Goal: Connect with others: Connect with others

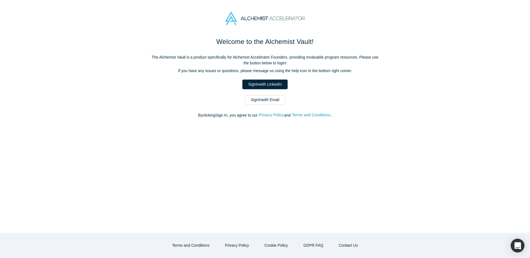
click at [260, 99] on link "Sign In with Email" at bounding box center [265, 100] width 40 height 10
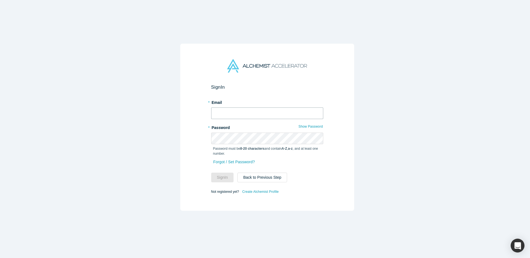
click at [251, 113] on input "text" at bounding box center [267, 113] width 112 height 12
type input "suhan1@hayanmind.com"
click at [211, 173] on button "Sign In" at bounding box center [222, 178] width 23 height 10
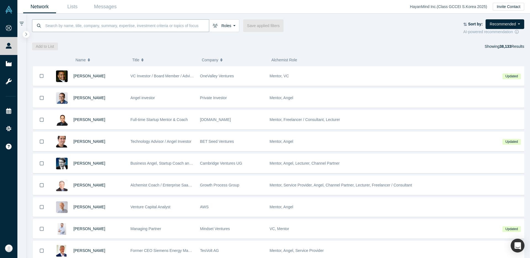
click at [155, 25] on input at bounding box center [127, 25] width 164 height 13
type input "d"
click at [105, 23] on input at bounding box center [127, 25] width 164 height 13
paste input "[PERSON_NAME]"
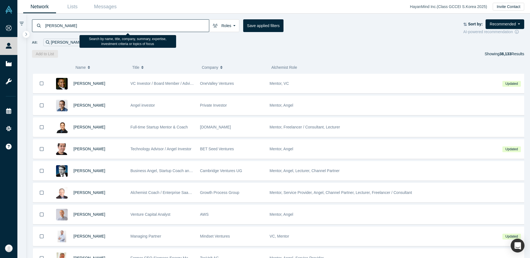
type input "[PERSON_NAME]"
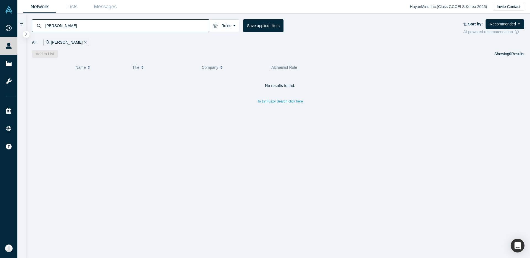
click at [98, 47] on div "Nikolaus Volk Roles Founders Mentors Angels VCs Corporate Innovator Service Pro…" at bounding box center [278, 36] width 504 height 44
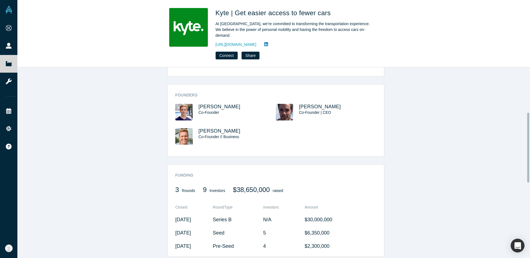
scroll to position [126, 0]
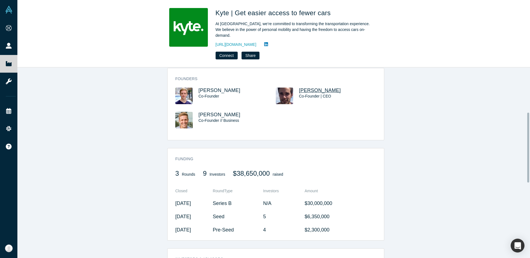
click at [315, 88] on span "[PERSON_NAME]" at bounding box center [320, 91] width 42 height 6
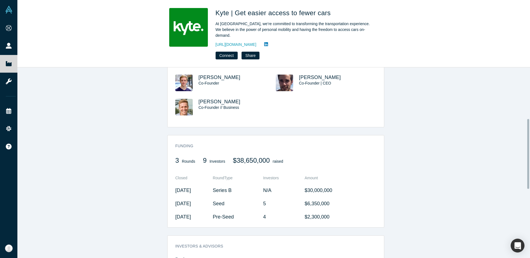
scroll to position [133, 0]
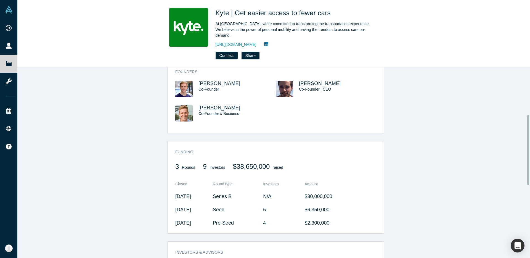
click at [231, 105] on span "[PERSON_NAME]" at bounding box center [220, 108] width 42 height 6
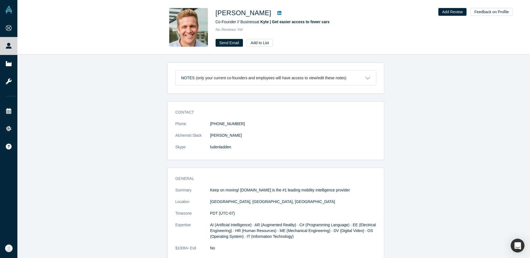
click at [236, 46] on link "Send Email" at bounding box center [230, 43] width 28 height 8
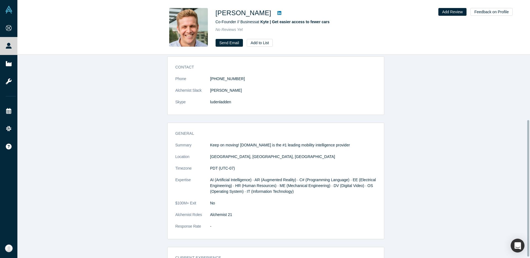
scroll to position [98, 0]
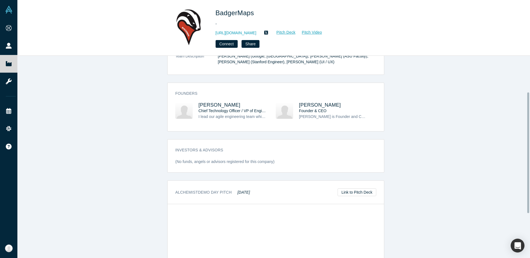
scroll to position [60, 0]
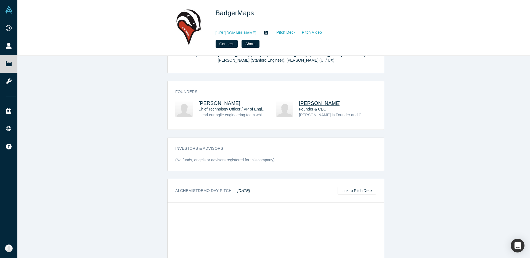
click at [309, 105] on span "Steve Benson" at bounding box center [320, 104] width 42 height 6
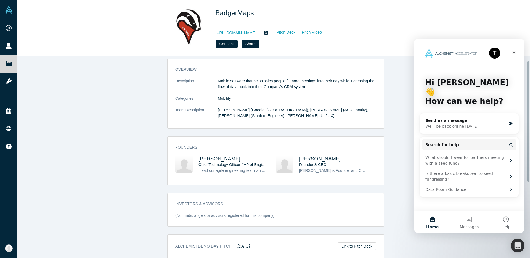
scroll to position [12, 0]
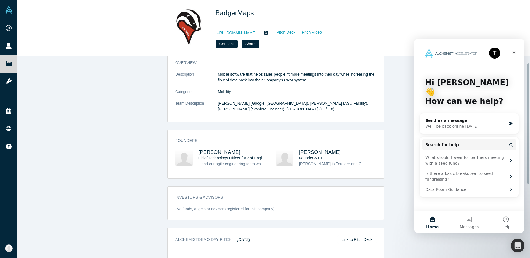
click at [218, 149] on span "Gady Pitaru" at bounding box center [220, 152] width 42 height 6
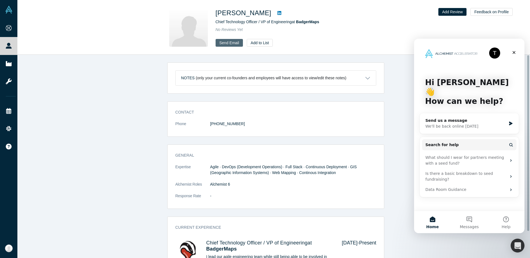
click at [231, 42] on link "Send Email" at bounding box center [230, 43] width 28 height 8
click at [154, 95] on div "Notes (only your current co-founders and employees will have access to view/edi…" at bounding box center [275, 158] width 517 height 207
click at [271, 86] on div "Notes (only your current co-founders and employees will have access to view/edi…" at bounding box center [276, 78] width 216 height 23
click at [275, 77] on p "(only your current co-founders and employees will have access to view/edit thes…" at bounding box center [271, 78] width 151 height 5
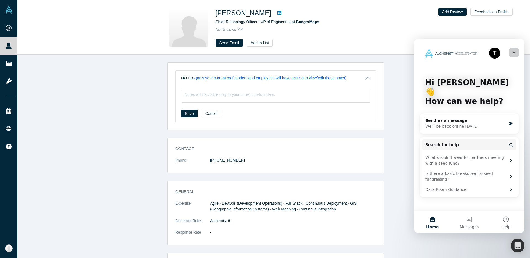
click at [397, 54] on div "Close" at bounding box center [514, 52] width 10 height 10
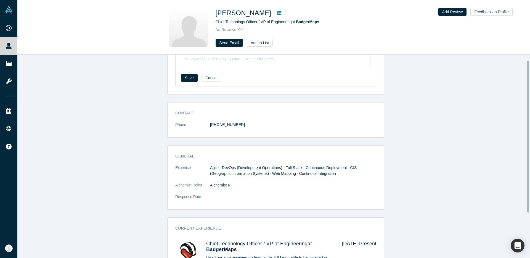
scroll to position [67, 0]
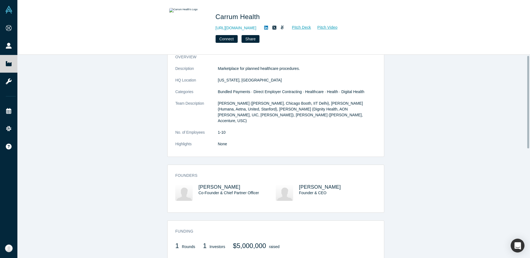
scroll to position [60, 0]
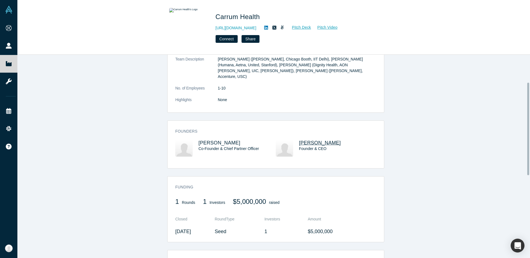
click at [313, 140] on span "[PERSON_NAME]" at bounding box center [320, 143] width 42 height 6
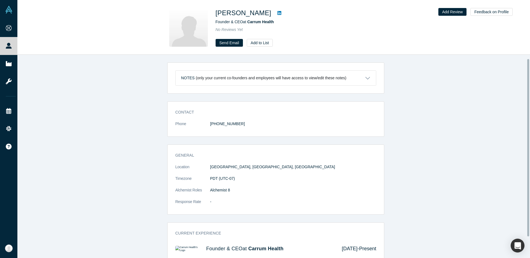
scroll to position [29, 0]
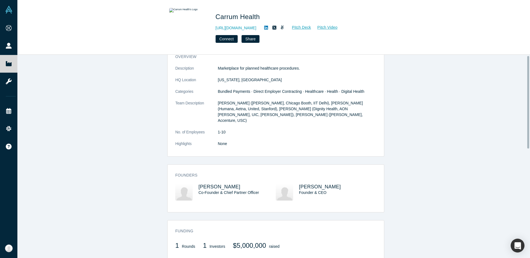
scroll to position [63, 0]
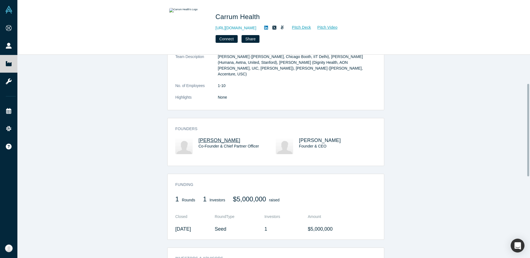
click at [220, 138] on span "[PERSON_NAME]" at bounding box center [220, 141] width 42 height 6
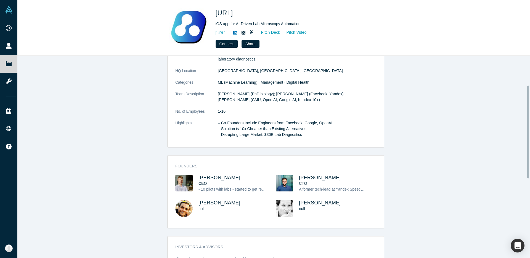
scroll to position [65, 0]
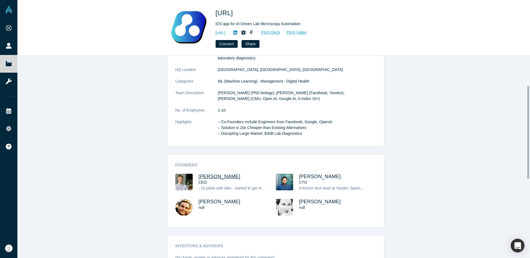
click at [220, 178] on span "Ansar Zhalyalov" at bounding box center [220, 177] width 42 height 6
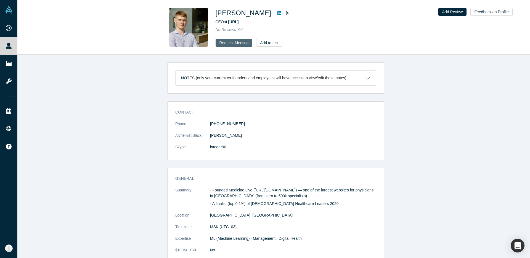
click at [235, 44] on button "Request Meeting" at bounding box center [234, 43] width 37 height 8
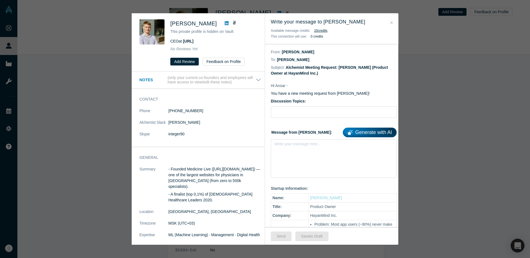
click at [102, 44] on div "Ansar Zhalyalov This private profile is hidden on Vault CEO at Celly.AI No Revi…" at bounding box center [265, 129] width 530 height 258
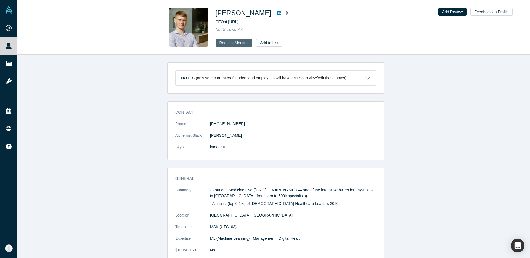
click at [234, 41] on button "Request Meeting" at bounding box center [234, 43] width 37 height 8
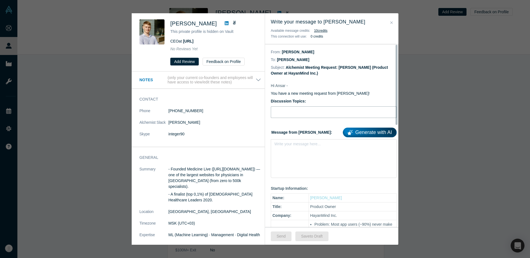
click at [294, 111] on input "Discussion Topics:" at bounding box center [334, 112] width 126 height 12
type input "ㅎ"
drag, startPoint x: 296, startPoint y: 139, endPoint x: 297, endPoint y: 145, distance: 5.6
click at [296, 140] on div "Message from Suhan: Generate with AI Write your message here..." at bounding box center [334, 152] width 126 height 52
click at [297, 158] on div "Write your message here..." at bounding box center [334, 158] width 126 height 39
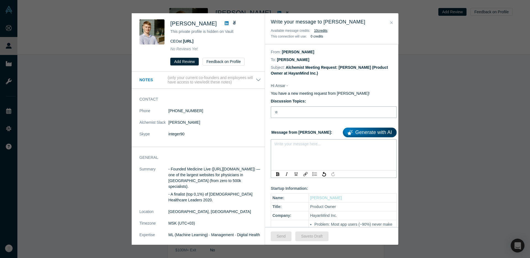
click at [293, 112] on input "ㅎ" at bounding box center [334, 112] width 126 height 12
click at [232, 46] on div "No Reviews Yet" at bounding box center [213, 49] width 87 height 6
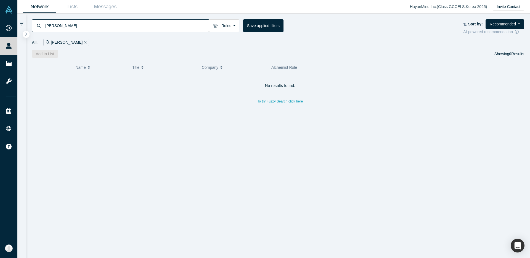
click at [307, 173] on div "No results found. To try Fuzzy Search click here" at bounding box center [280, 168] width 497 height 188
